Goal: Information Seeking & Learning: Learn about a topic

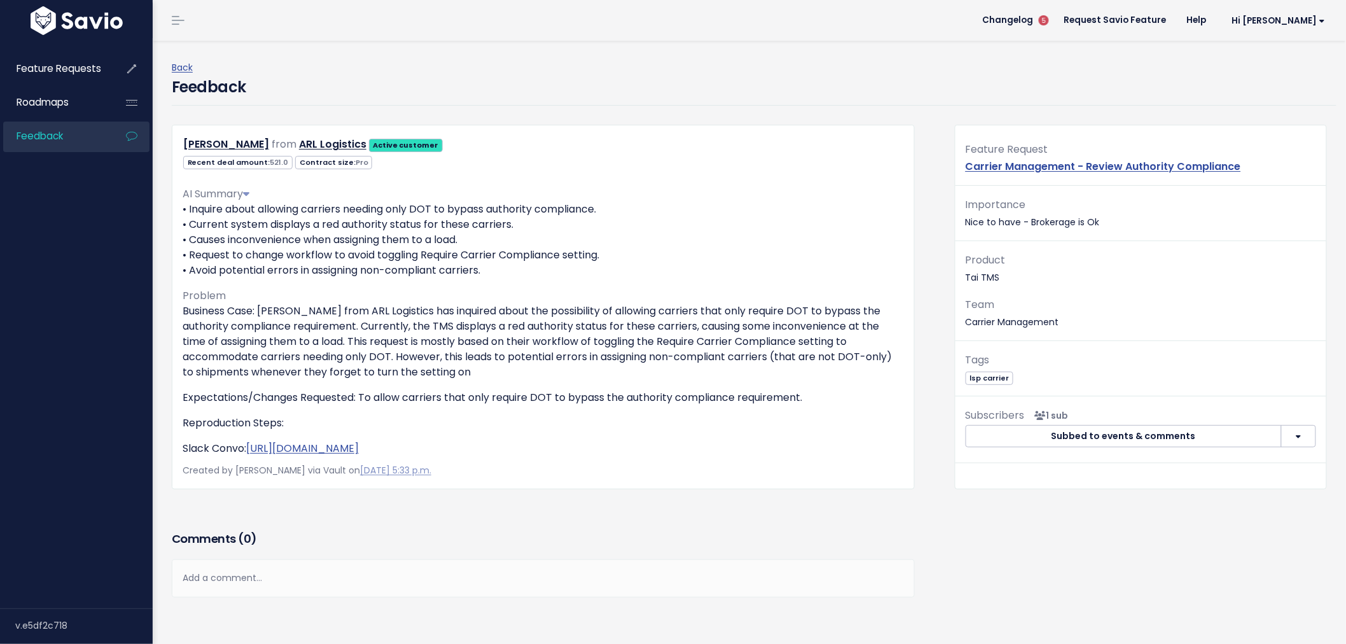
click at [52, 134] on span "Feedback" at bounding box center [40, 135] width 46 height 13
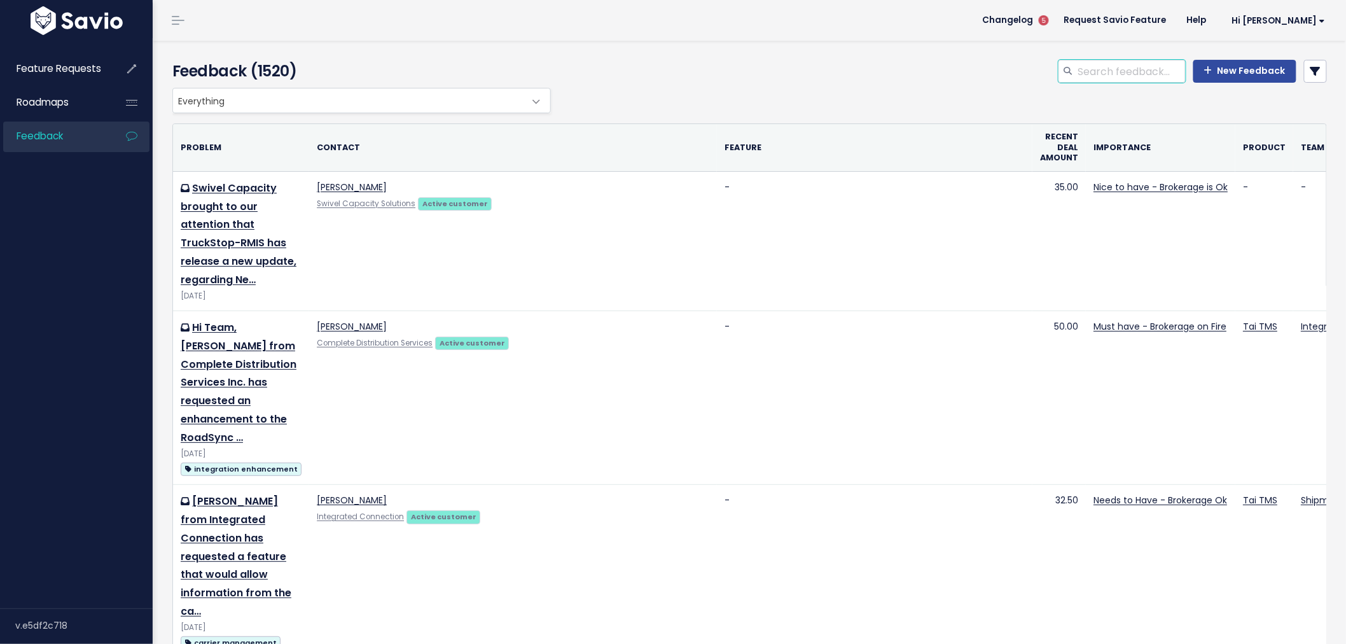
click at [1130, 70] on input "search" at bounding box center [1131, 71] width 109 height 23
type input "workfow automation"
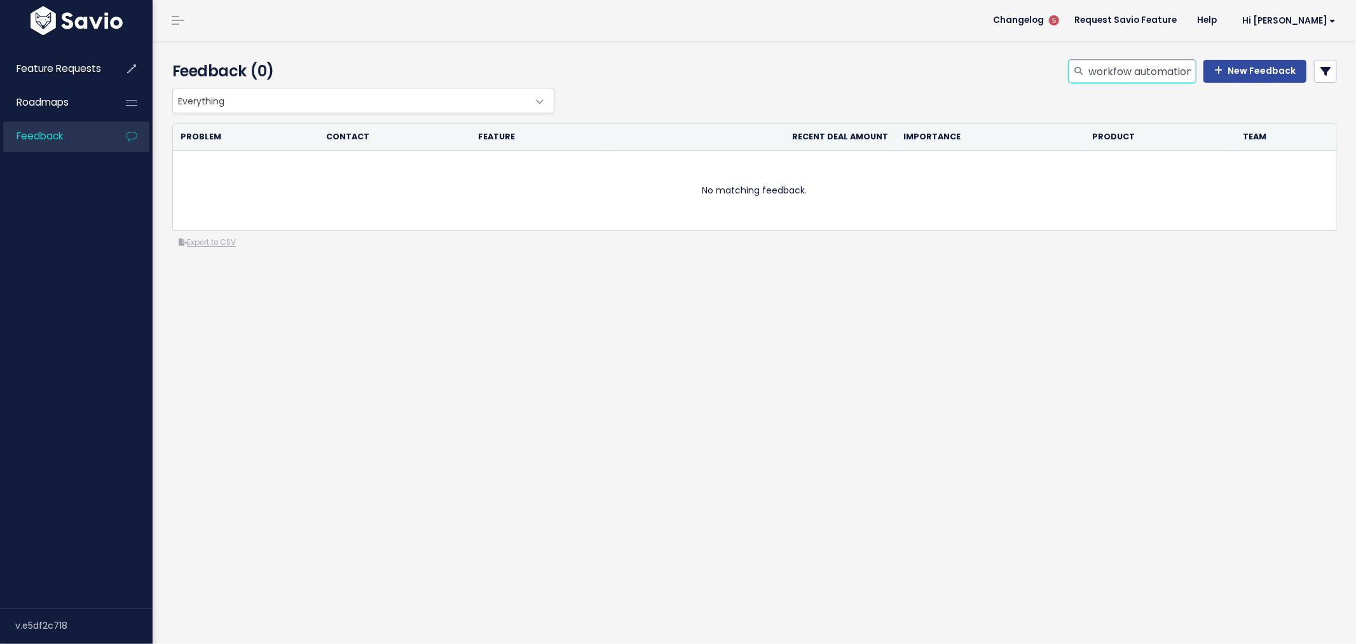
click at [1110, 71] on input "workfow automation" at bounding box center [1141, 71] width 109 height 23
type input "workflow automation"
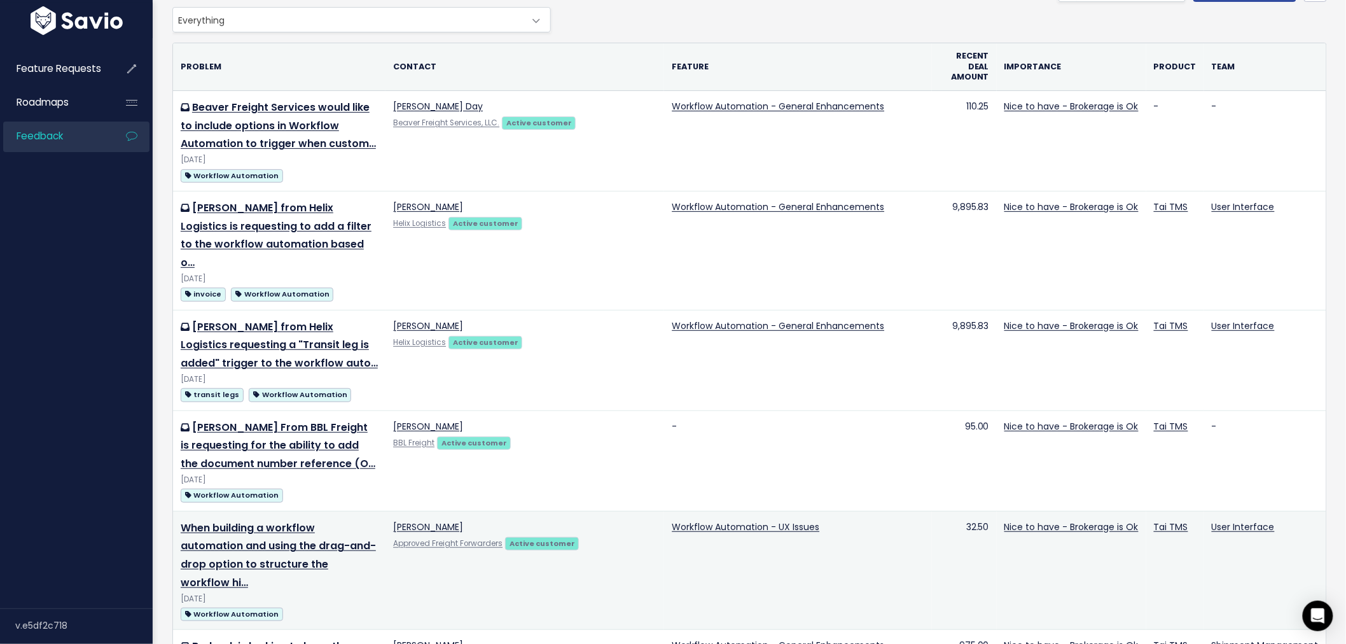
scroll to position [71, 0]
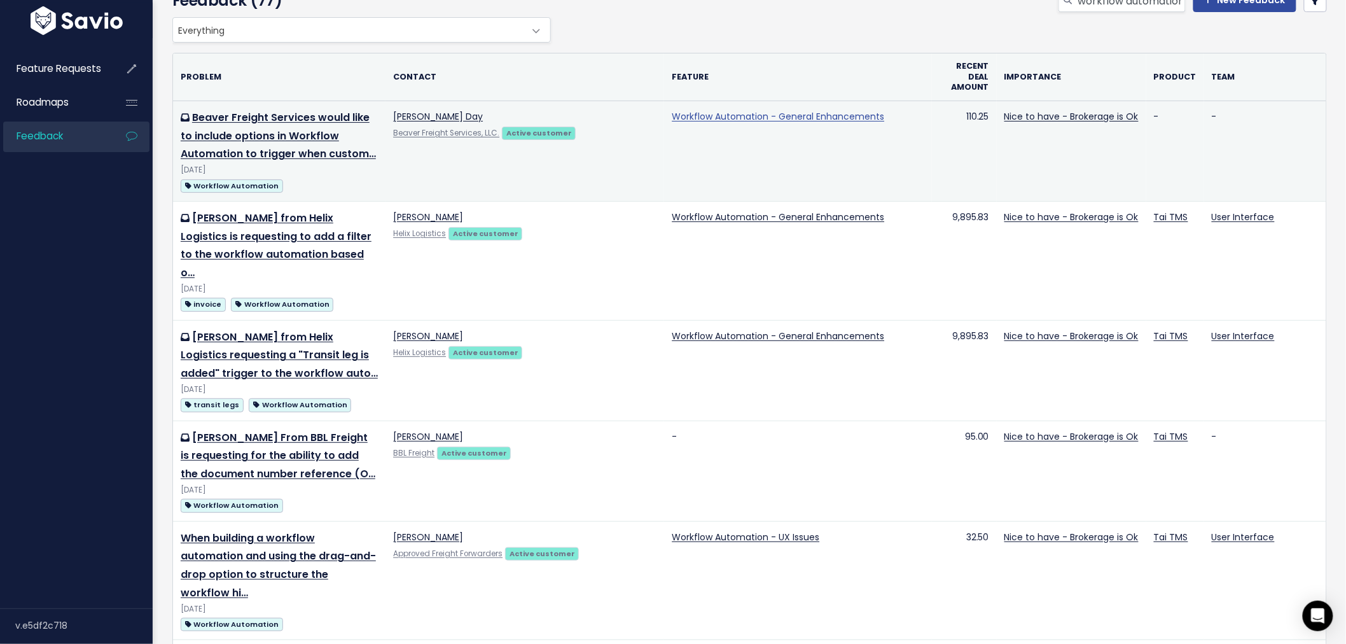
click at [817, 116] on link "Workflow Automation - General Enhancements" at bounding box center [778, 116] width 212 height 13
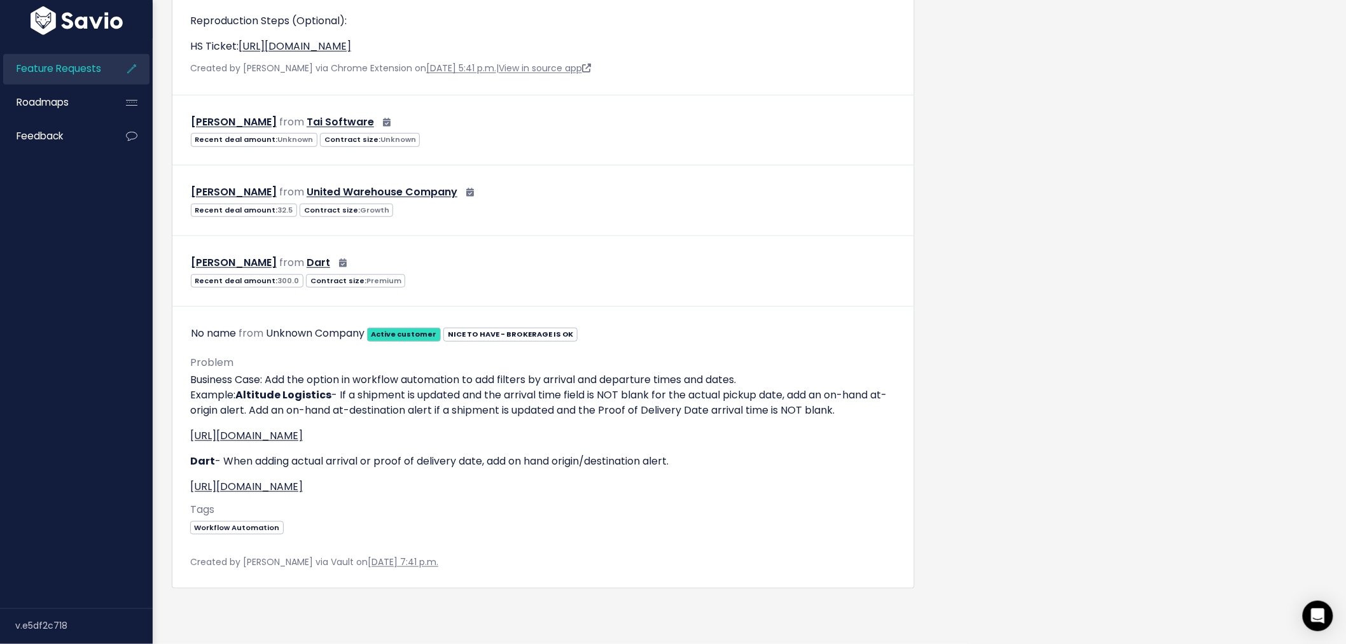
scroll to position [6698, 0]
